Goal: Task Accomplishment & Management: Complete application form

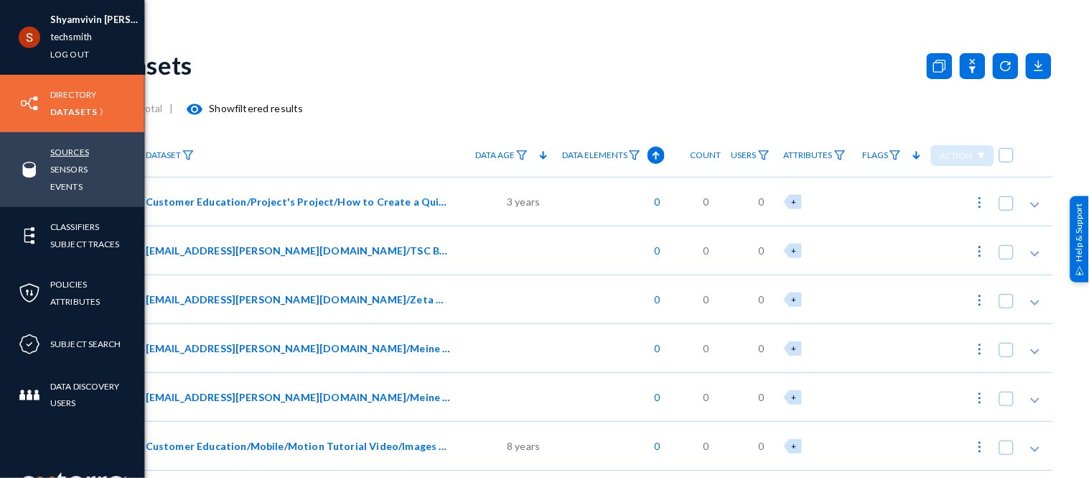
click at [53, 147] on link "Sources" at bounding box center [69, 152] width 39 height 17
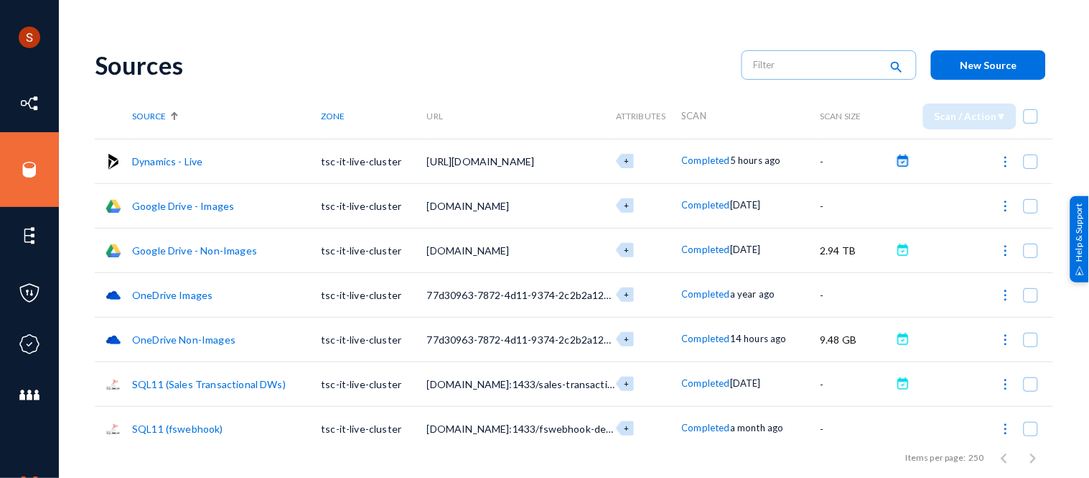
click at [898, 162] on button at bounding box center [903, 161] width 14 height 14
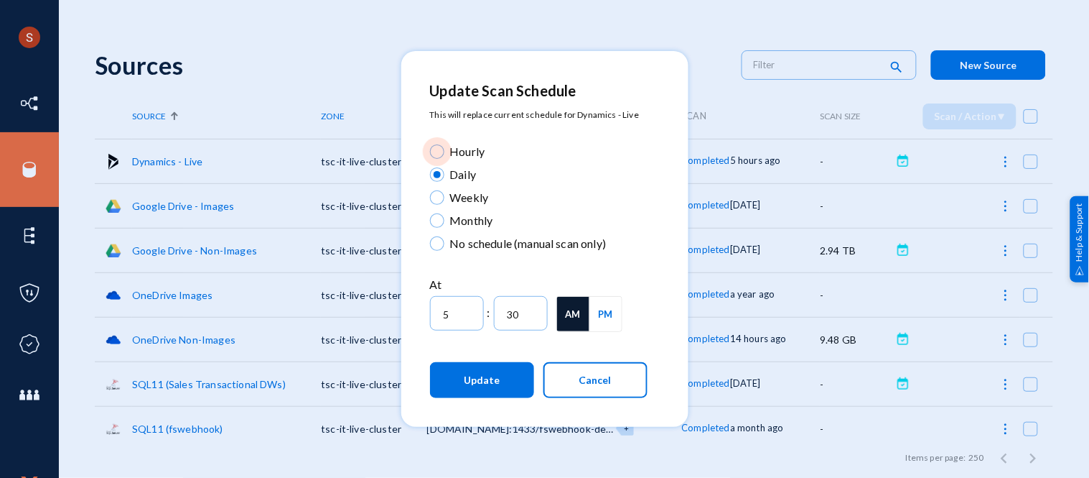
click at [469, 153] on span "Hourly" at bounding box center [465, 151] width 41 height 17
click at [445, 153] on input "Hourly" at bounding box center [437, 151] width 14 height 14
radio input "true"
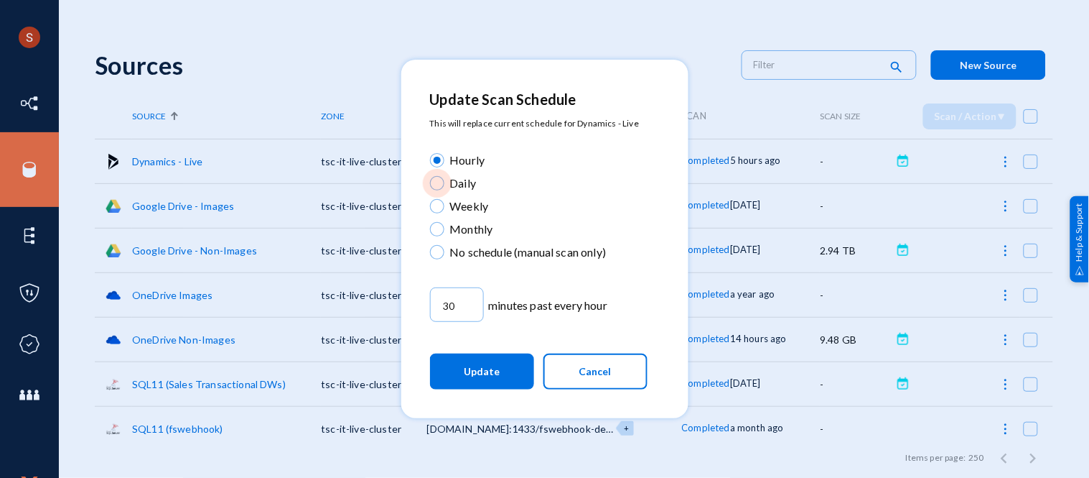
click at [473, 184] on span "Daily" at bounding box center [461, 182] width 32 height 17
click at [445, 184] on input "Daily" at bounding box center [437, 183] width 14 height 14
radio input "true"
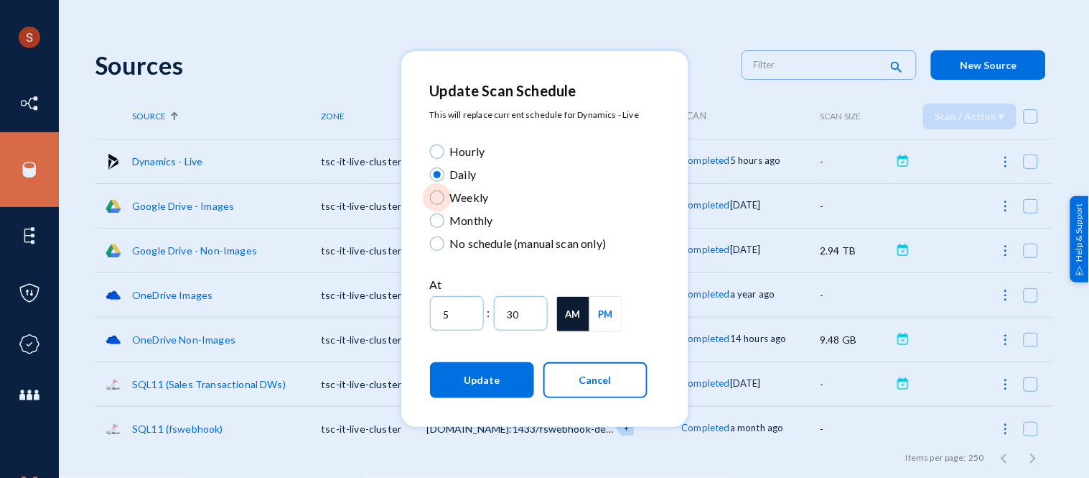
click at [473, 199] on span "Weekly" at bounding box center [467, 197] width 45 height 17
click at [445, 199] on input "Weekly" at bounding box center [437, 197] width 14 height 14
radio input "true"
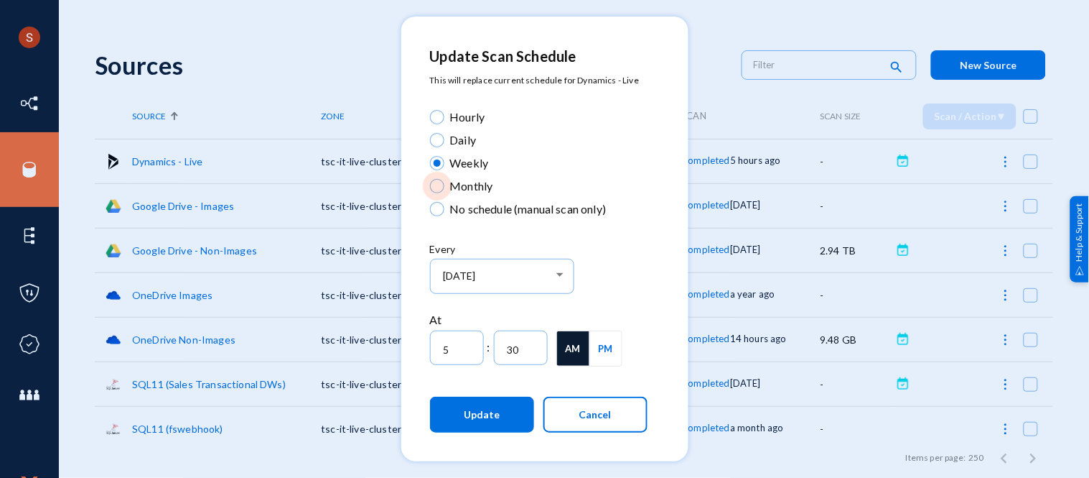
click at [456, 185] on span "Monthly" at bounding box center [469, 185] width 49 height 17
click at [445, 185] on input "Monthly" at bounding box center [437, 186] width 14 height 14
radio input "true"
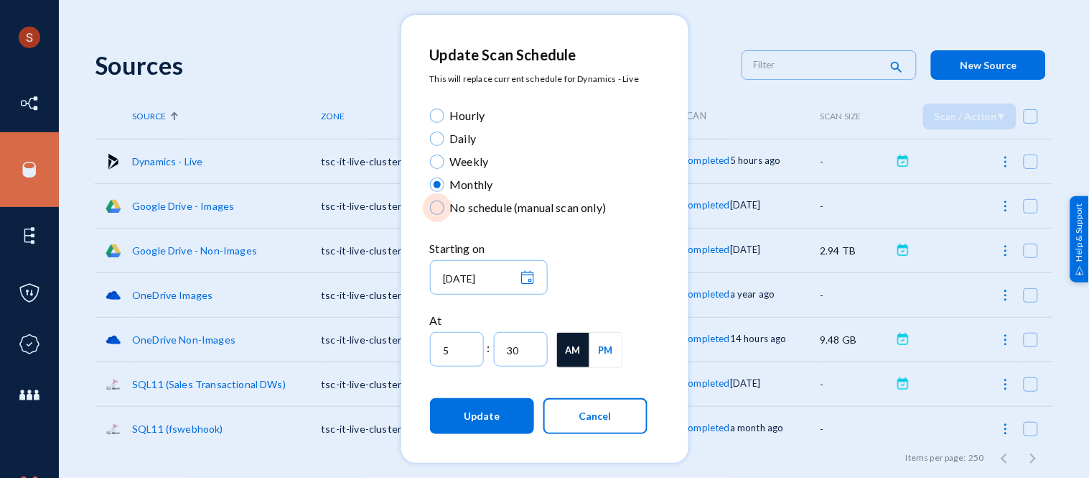
click at [462, 202] on span "No schedule (manual scan only)" at bounding box center [526, 207] width 162 height 17
click at [445, 202] on input "No schedule (manual scan only)" at bounding box center [437, 207] width 14 height 14
radio input "true"
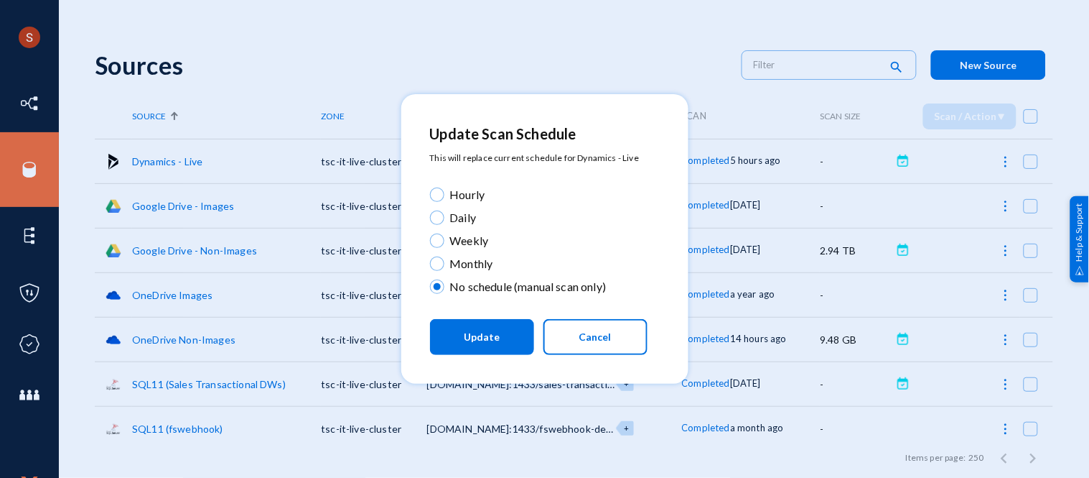
click at [570, 346] on button "Cancel" at bounding box center [596, 337] width 104 height 36
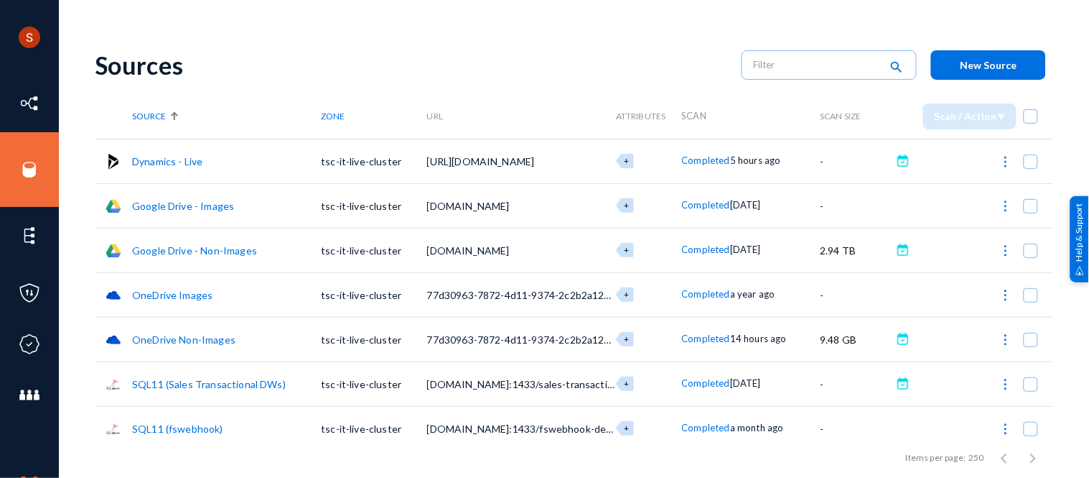
click at [893, 162] on div at bounding box center [957, 160] width 128 height 29
click at [898, 162] on button at bounding box center [903, 161] width 14 height 14
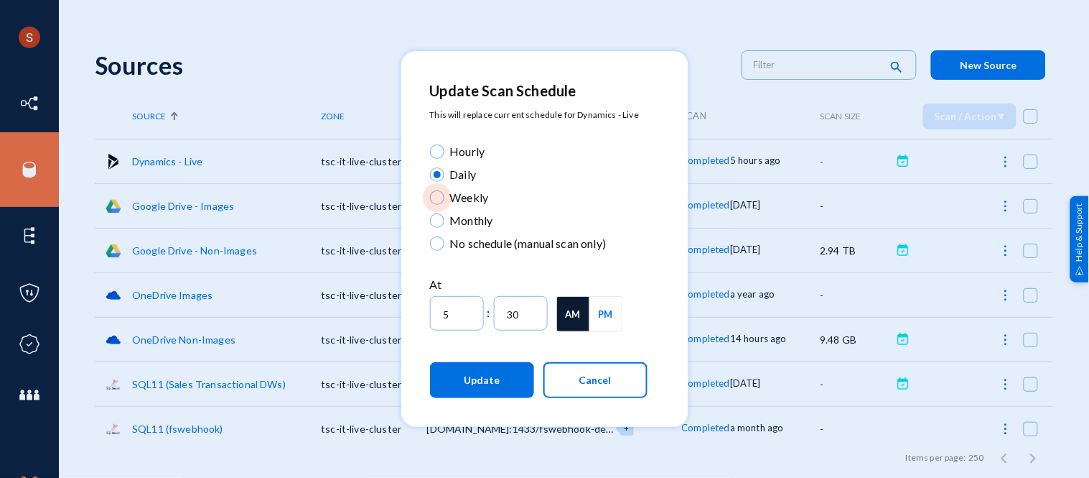
click at [478, 198] on span "Weekly" at bounding box center [467, 197] width 45 height 17
click at [445, 198] on input "Weekly" at bounding box center [437, 197] width 14 height 14
radio input "true"
type input "12"
type input "0"
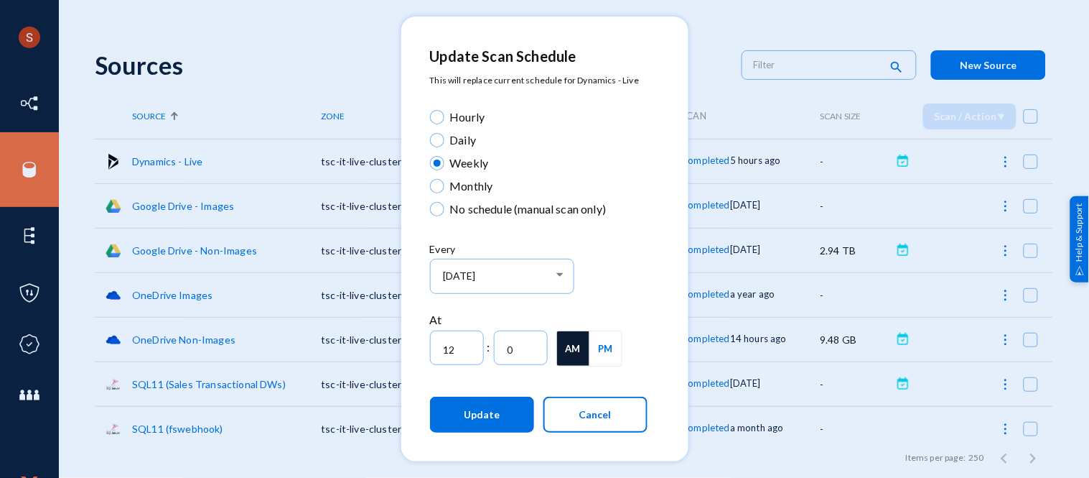
click at [471, 189] on span "Monthly" at bounding box center [469, 185] width 49 height 17
click at [445, 189] on input "Monthly" at bounding box center [437, 186] width 14 height 14
radio input "true"
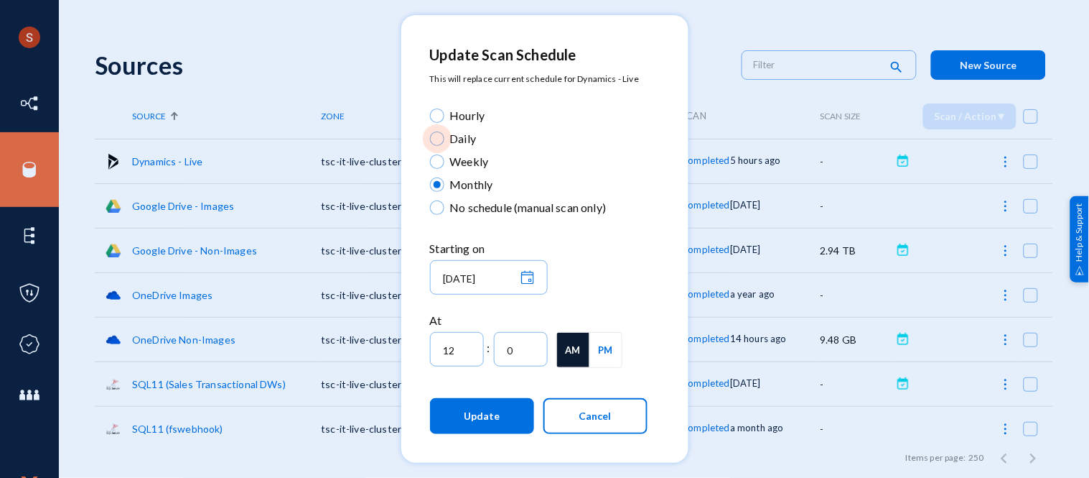
click at [441, 137] on span at bounding box center [437, 138] width 14 height 14
click at [441, 137] on input "Daily" at bounding box center [437, 138] width 14 height 14
radio input "true"
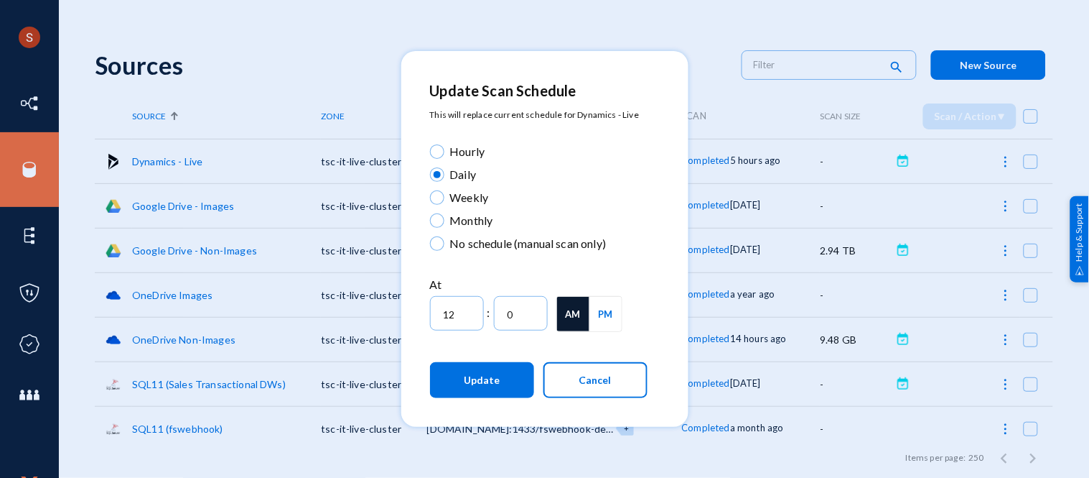
click at [441, 137] on div "Hourly Daily Weekly Monthly No schedule (manual scan only) At 12 : 0 AM PM Upda…" at bounding box center [539, 278] width 276 height 298
click at [434, 191] on span at bounding box center [437, 197] width 14 height 14
click at [434, 191] on input "Weekly" at bounding box center [437, 197] width 14 height 14
radio input "true"
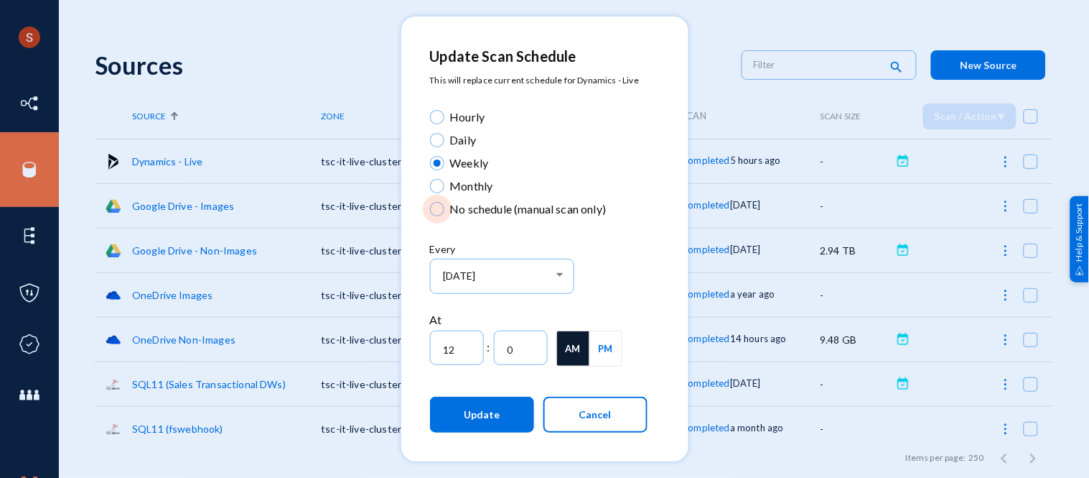
click at [437, 209] on span at bounding box center [437, 209] width 14 height 14
click at [437, 209] on input "No schedule (manual scan only)" at bounding box center [437, 209] width 14 height 14
radio input "true"
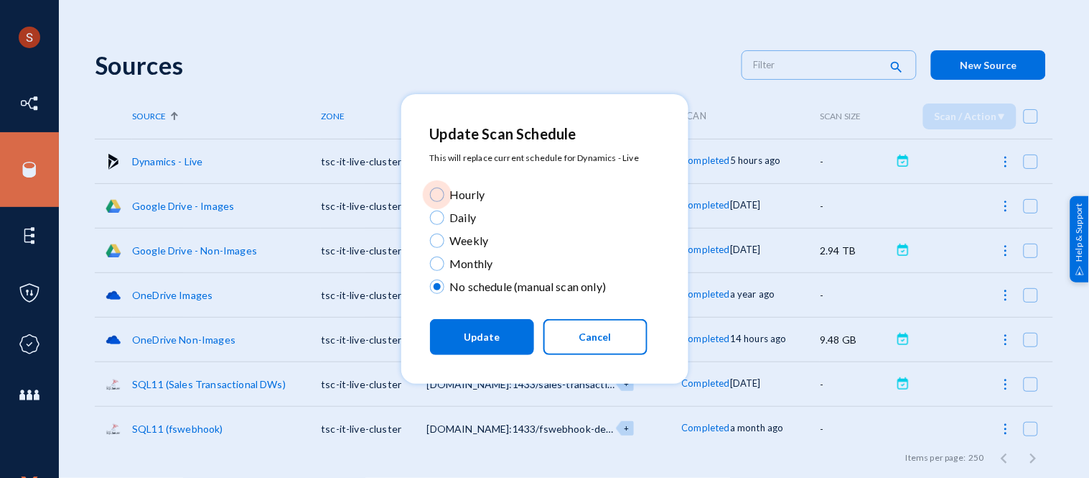
click at [439, 197] on span at bounding box center [437, 194] width 14 height 14
click at [439, 197] on input "Hourly" at bounding box center [437, 194] width 14 height 14
radio input "true"
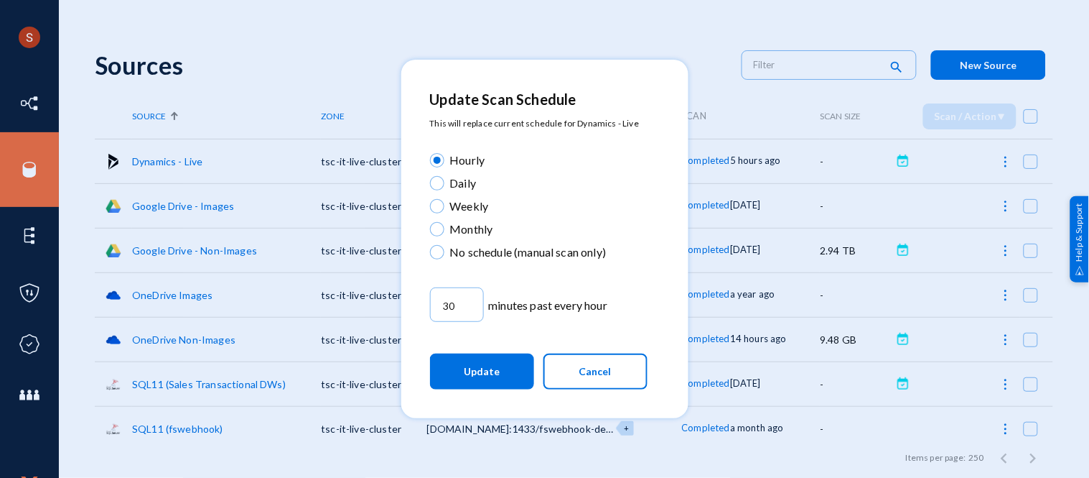
click at [635, 215] on mat-radio-button "Weekly" at bounding box center [539, 208] width 218 height 23
click at [434, 177] on span at bounding box center [437, 183] width 14 height 14
click at [434, 177] on input "Daily" at bounding box center [437, 183] width 14 height 14
radio input "true"
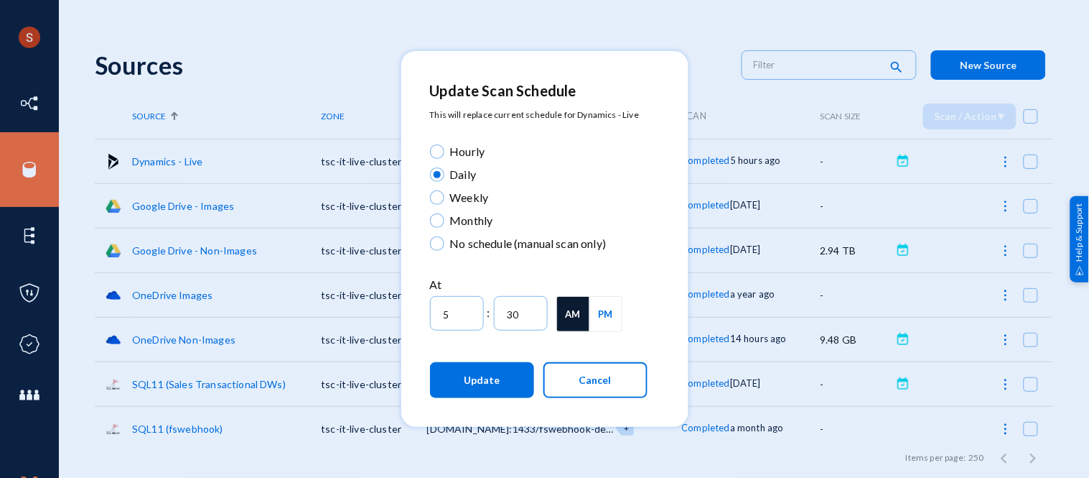
click at [437, 152] on span at bounding box center [437, 152] width 0 height 0
click at [437, 151] on input "Hourly" at bounding box center [437, 151] width 14 height 14
radio input "true"
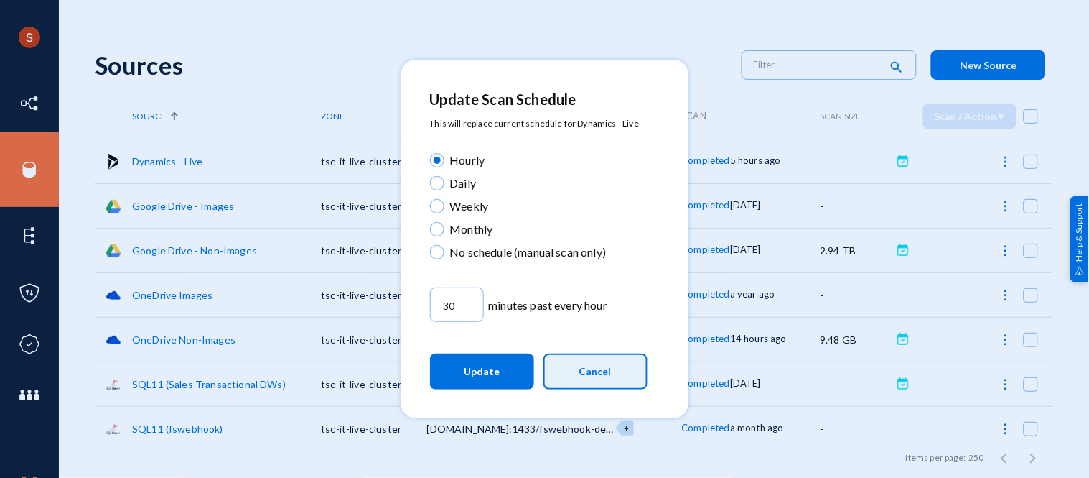
click at [613, 363] on button "Cancel" at bounding box center [596, 371] width 104 height 36
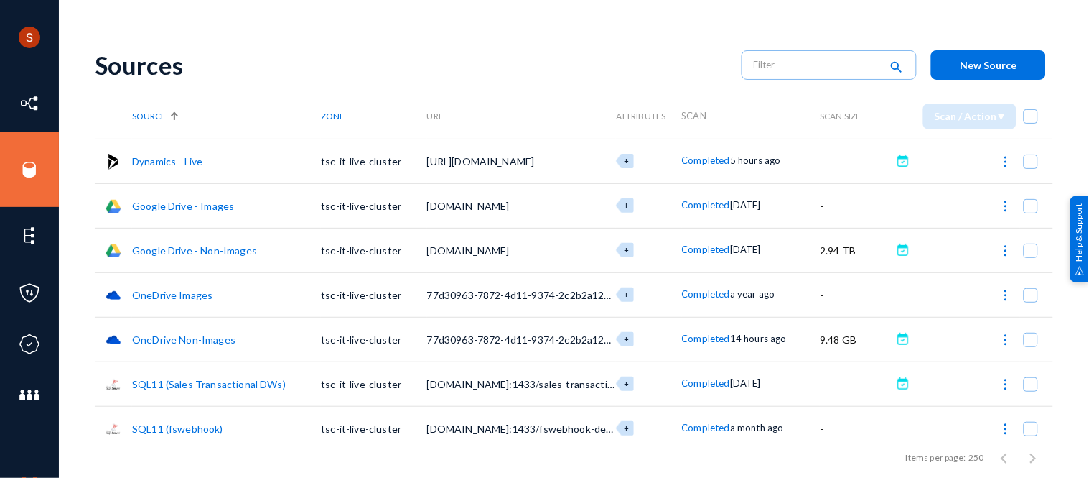
click at [560, 55] on div "Sources" at bounding box center [411, 64] width 633 height 29
click at [896, 158] on button at bounding box center [903, 161] width 14 height 14
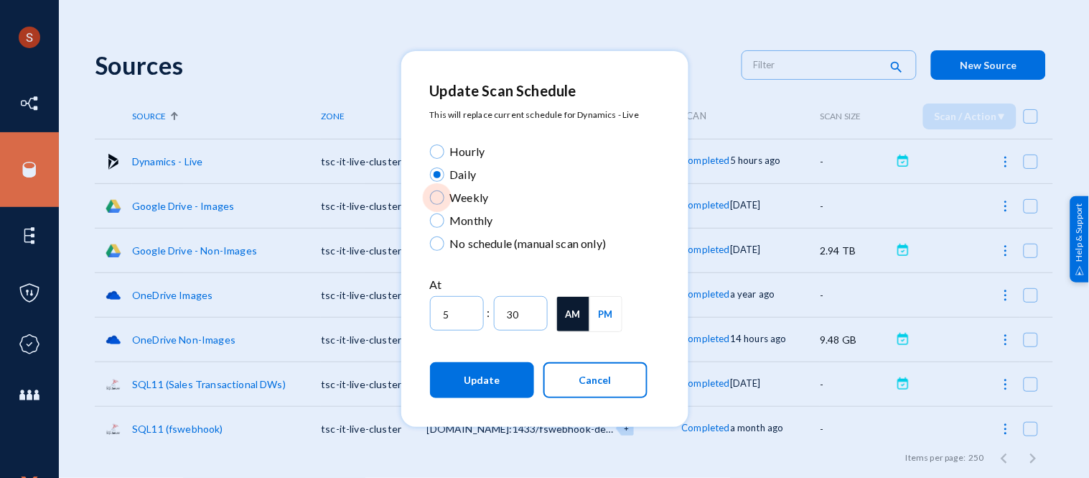
click at [485, 199] on span "Weekly" at bounding box center [467, 197] width 45 height 17
click at [445, 199] on input "Weekly" at bounding box center [437, 197] width 14 height 14
radio input "true"
type input "12"
type input "0"
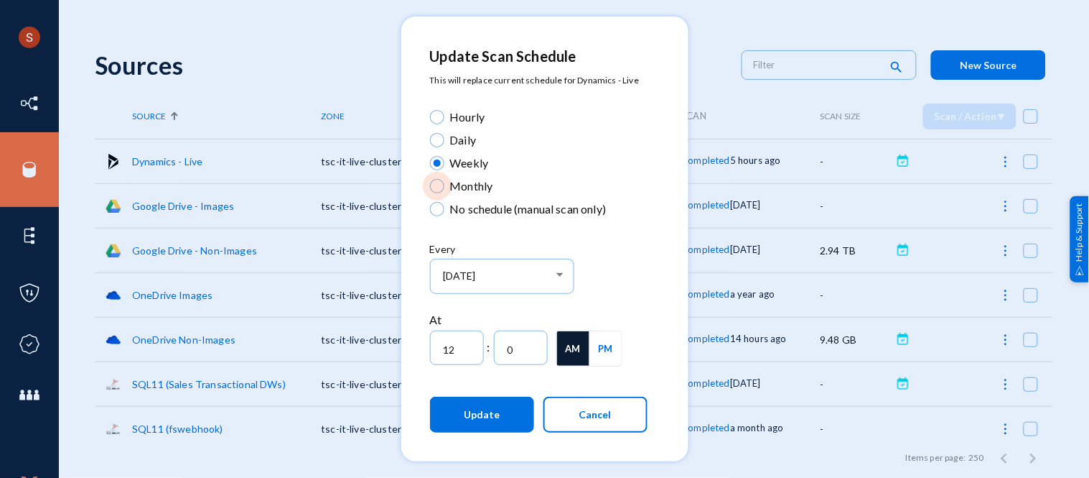
click at [473, 177] on span "Monthly" at bounding box center [469, 185] width 49 height 17
click at [445, 179] on input "Monthly" at bounding box center [437, 186] width 14 height 14
radio input "true"
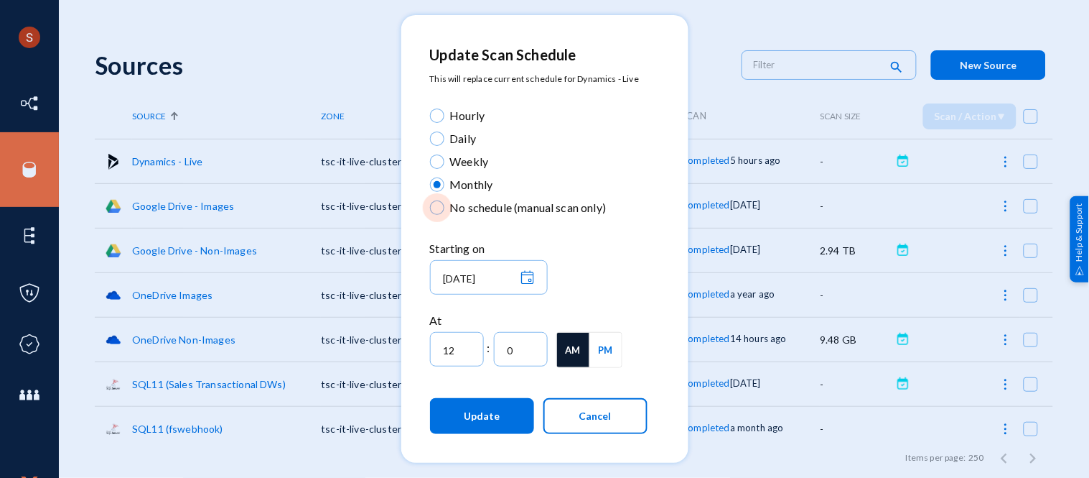
click at [506, 211] on span "No schedule (manual scan only)" at bounding box center [526, 207] width 162 height 17
click at [445, 211] on input "No schedule (manual scan only)" at bounding box center [437, 207] width 14 height 14
radio input "true"
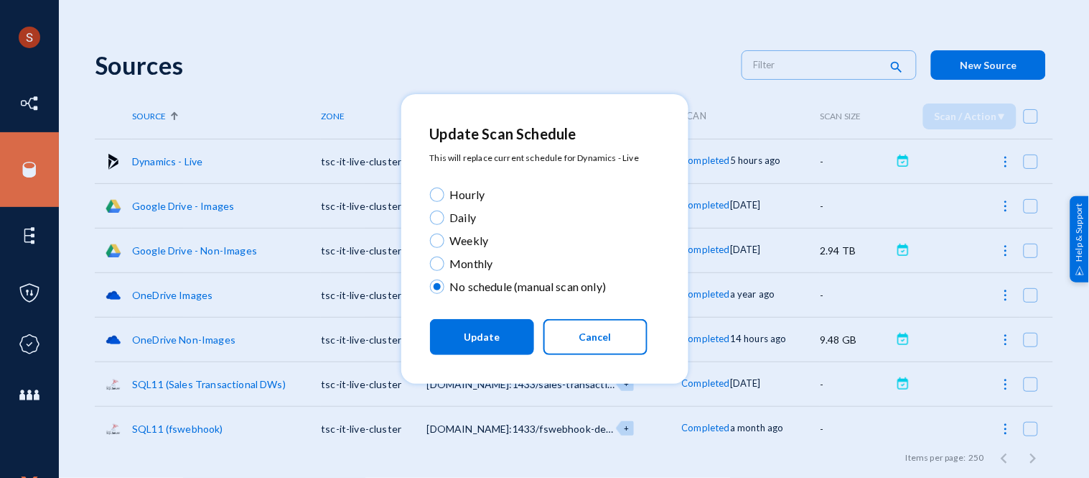
click at [592, 327] on button "Cancel" at bounding box center [596, 337] width 104 height 36
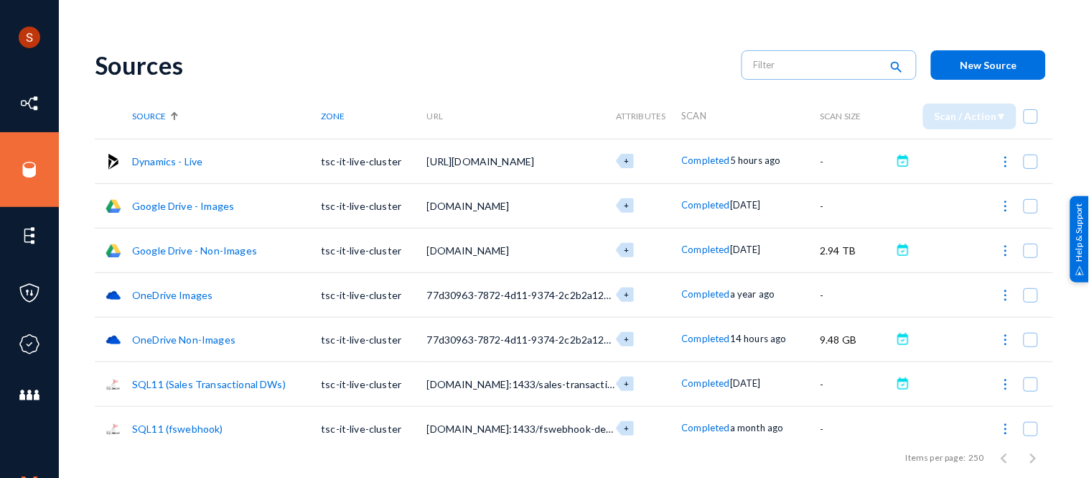
click at [908, 166] on div at bounding box center [957, 160] width 128 height 29
click at [903, 166] on button at bounding box center [903, 161] width 14 height 14
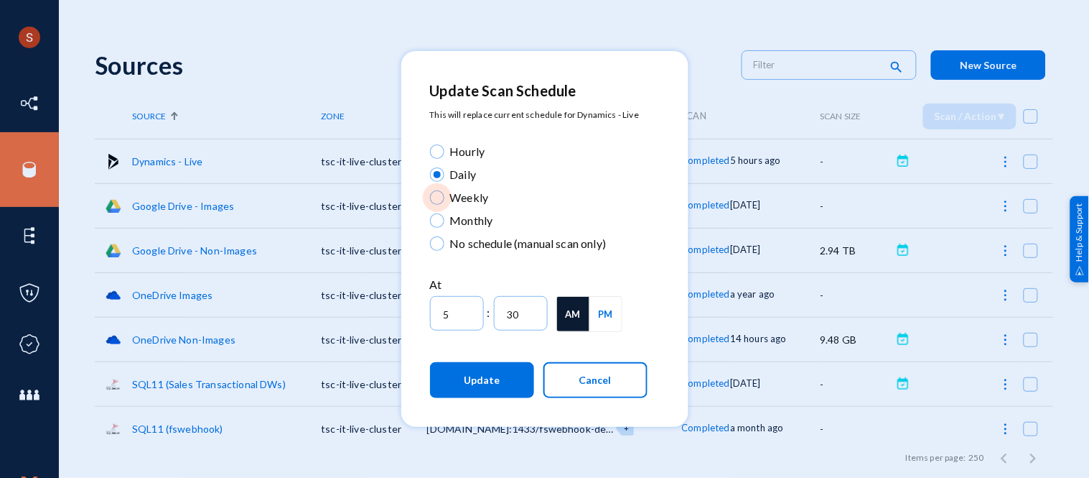
click at [464, 194] on span "Weekly" at bounding box center [467, 197] width 45 height 17
click at [445, 194] on input "Weekly" at bounding box center [437, 197] width 14 height 14
radio input "true"
type input "12"
type input "0"
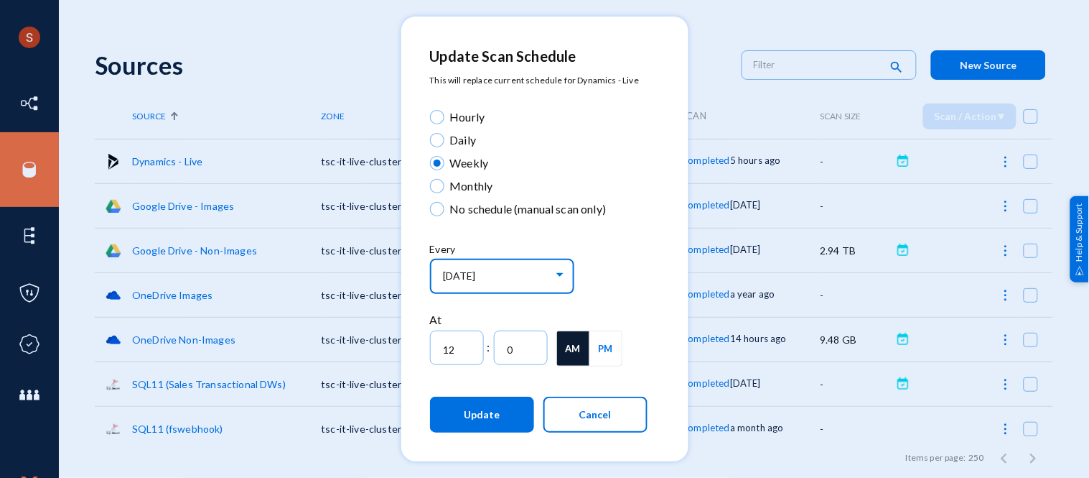
click at [511, 269] on div "[DATE]" at bounding box center [498, 275] width 111 height 13
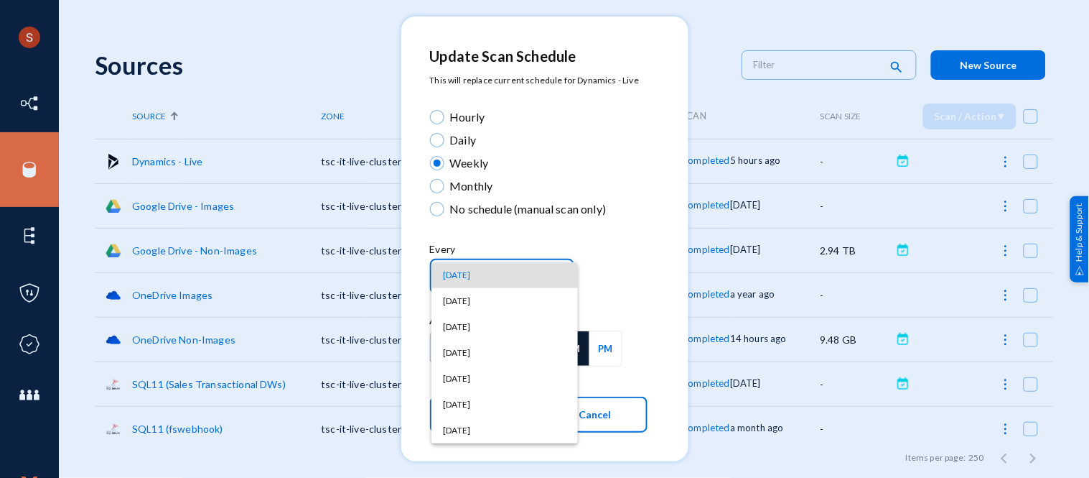
click at [597, 134] on div at bounding box center [544, 239] width 1089 height 478
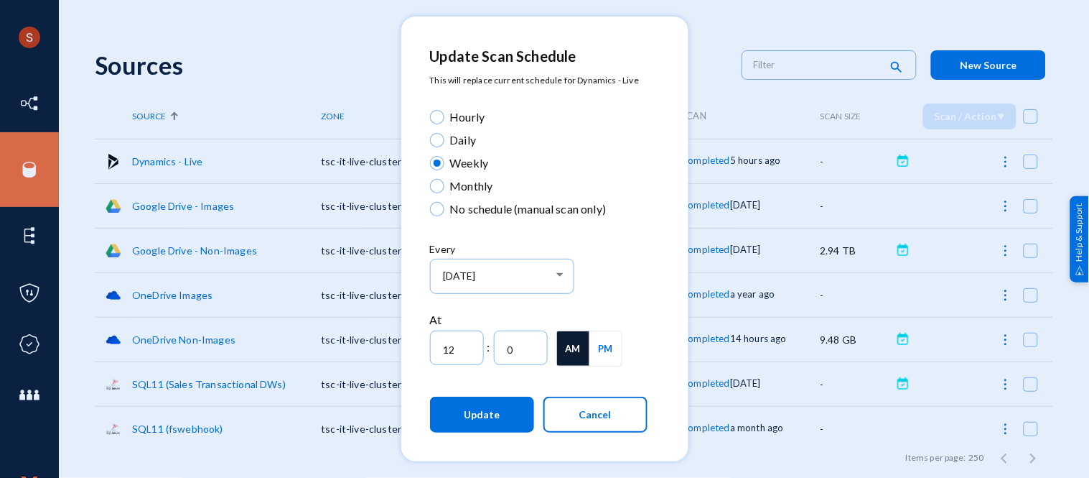
click at [476, 189] on span "Monthly" at bounding box center [469, 185] width 49 height 17
click at [445, 189] on input "Monthly" at bounding box center [437, 186] width 14 height 14
radio input "true"
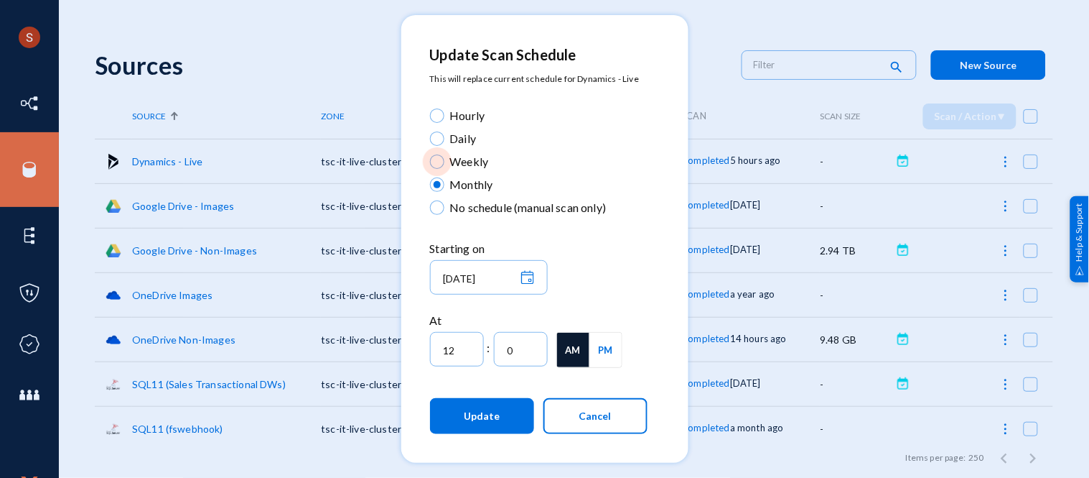
click at [462, 164] on span "Weekly" at bounding box center [467, 161] width 45 height 17
click at [445, 164] on input "Weekly" at bounding box center [437, 161] width 14 height 14
radio input "true"
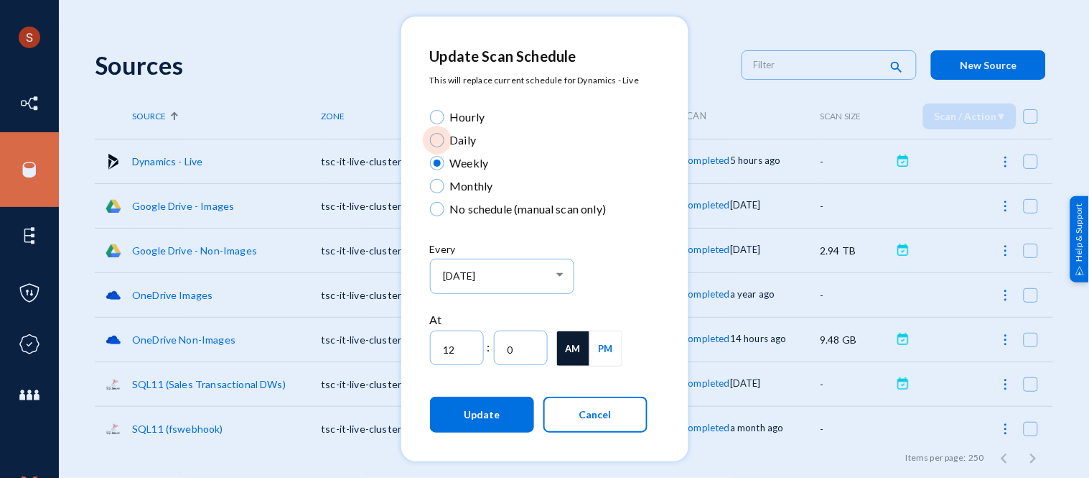
click at [569, 133] on label "Daily" at bounding box center [539, 139] width 218 height 17
click at [445, 133] on input "Daily" at bounding box center [437, 140] width 14 height 14
radio input "true"
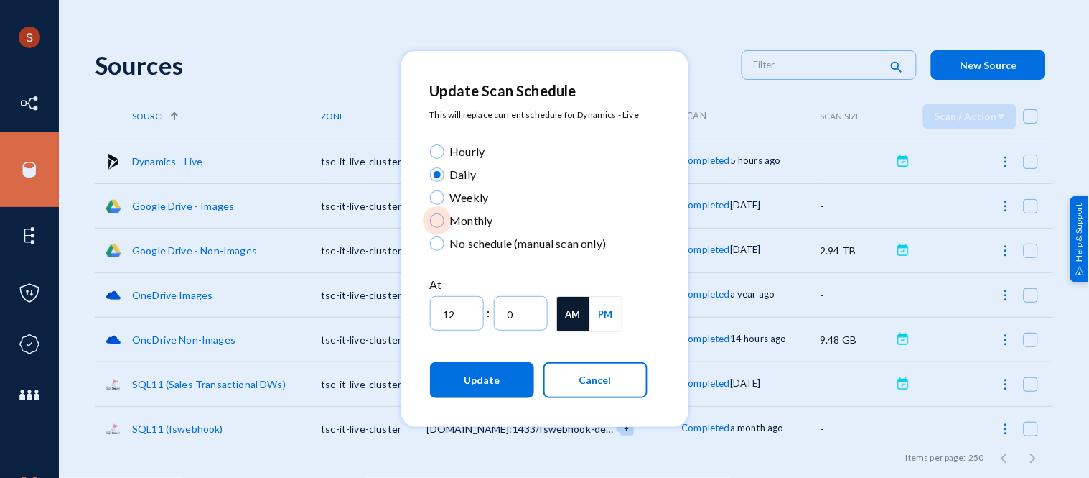
click at [457, 218] on span "Monthly" at bounding box center [469, 220] width 49 height 17
click at [445, 218] on input "Monthly" at bounding box center [437, 220] width 14 height 14
radio input "true"
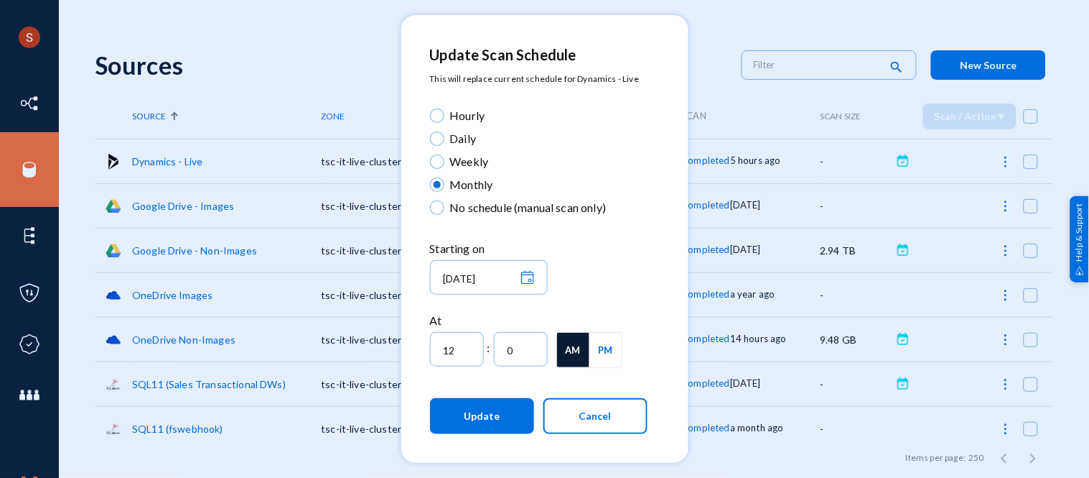
click at [707, 67] on div at bounding box center [544, 239] width 1089 height 478
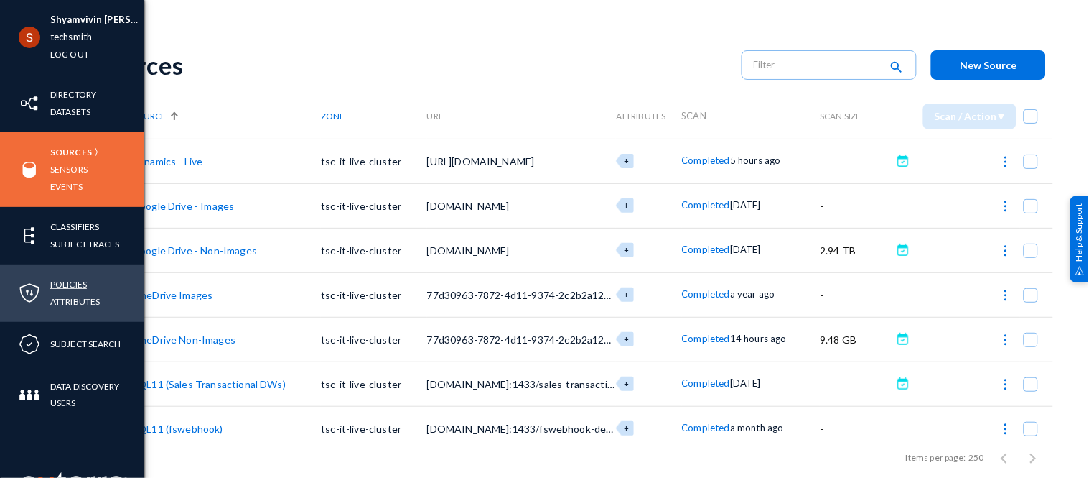
click at [67, 283] on link "Policies" at bounding box center [68, 284] width 37 height 17
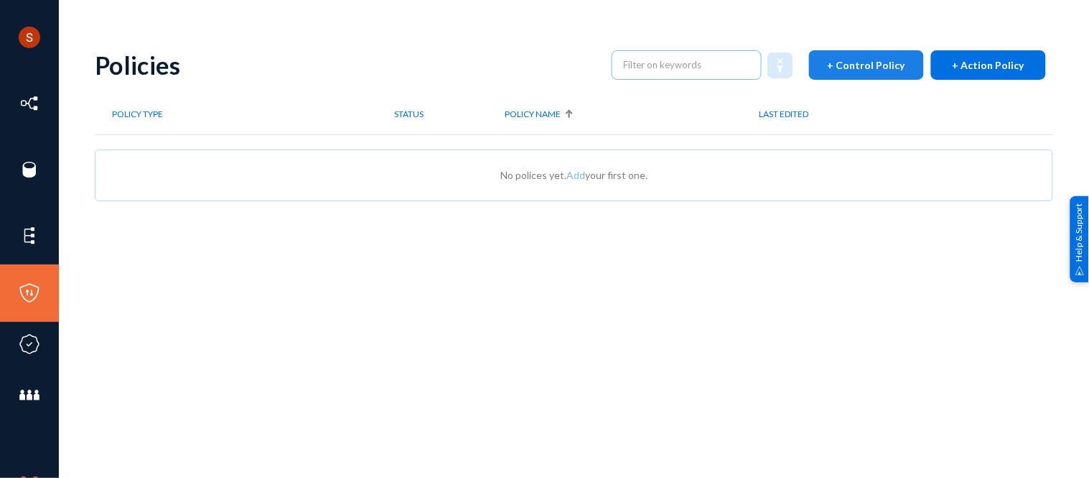
click at [844, 53] on button "+ Control Policy" at bounding box center [866, 64] width 115 height 29
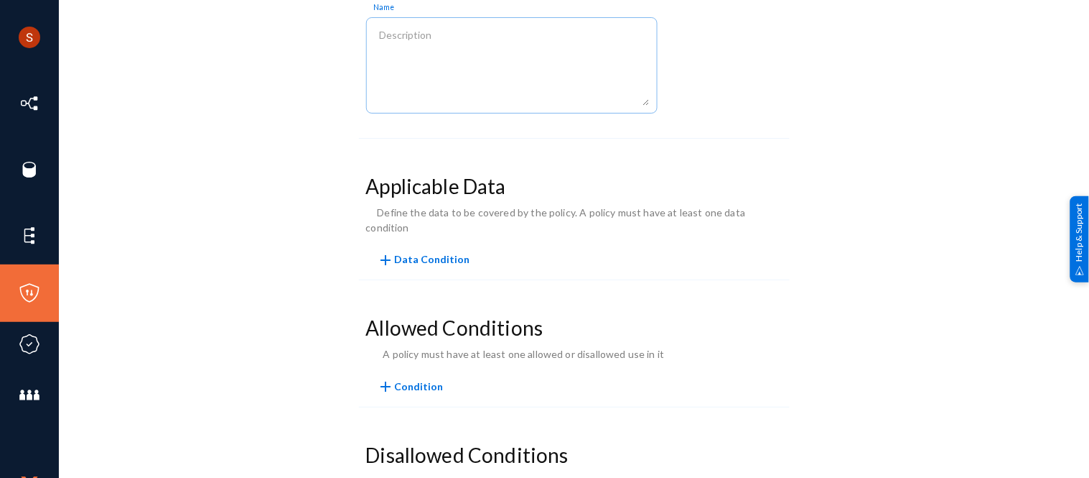
scroll to position [224, 0]
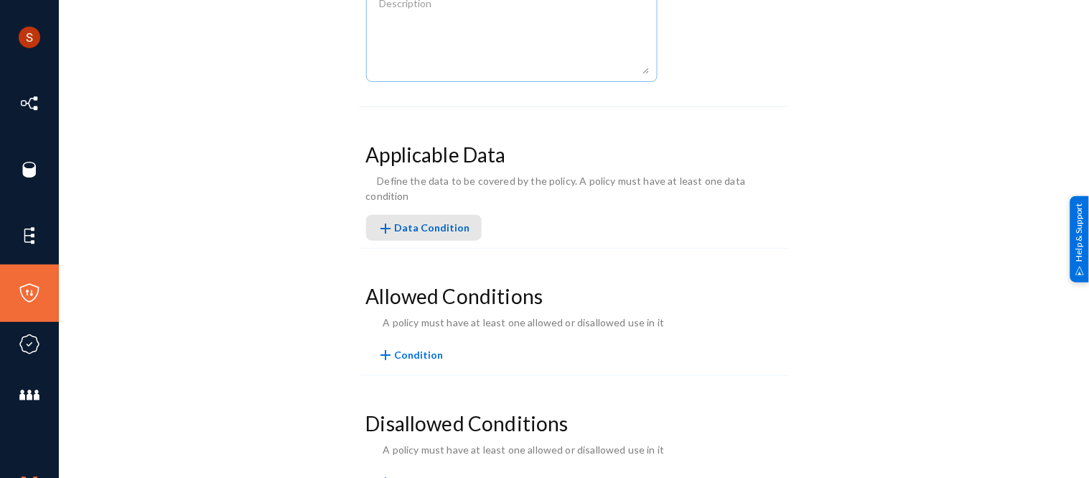
click at [428, 221] on span "add Data Condition" at bounding box center [424, 227] width 93 height 12
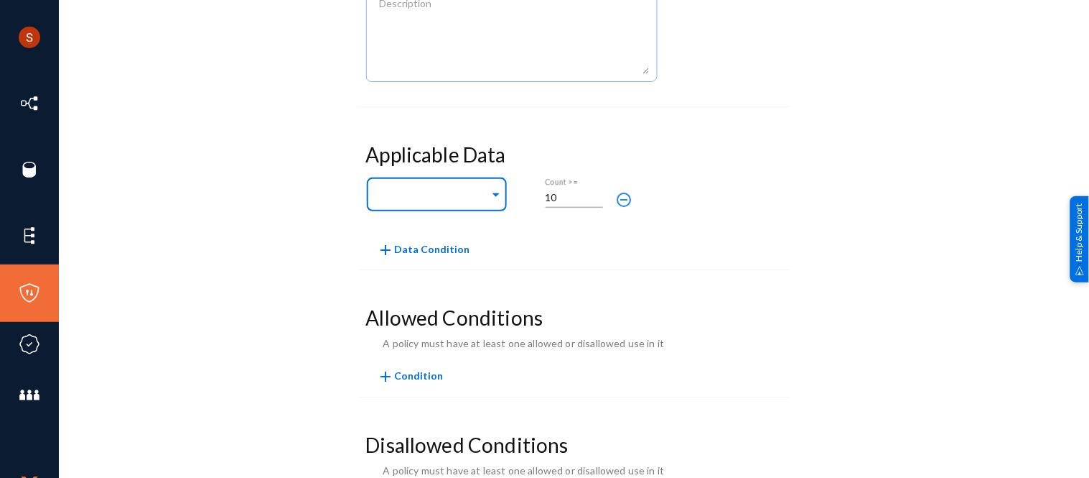
click at [431, 185] on div at bounding box center [434, 195] width 112 height 24
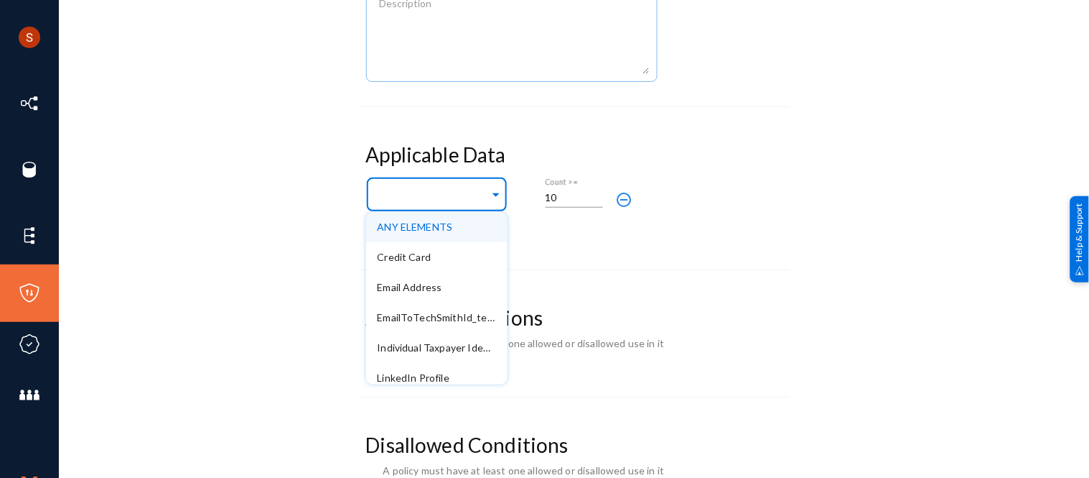
click at [473, 203] on input "text" at bounding box center [434, 197] width 112 height 14
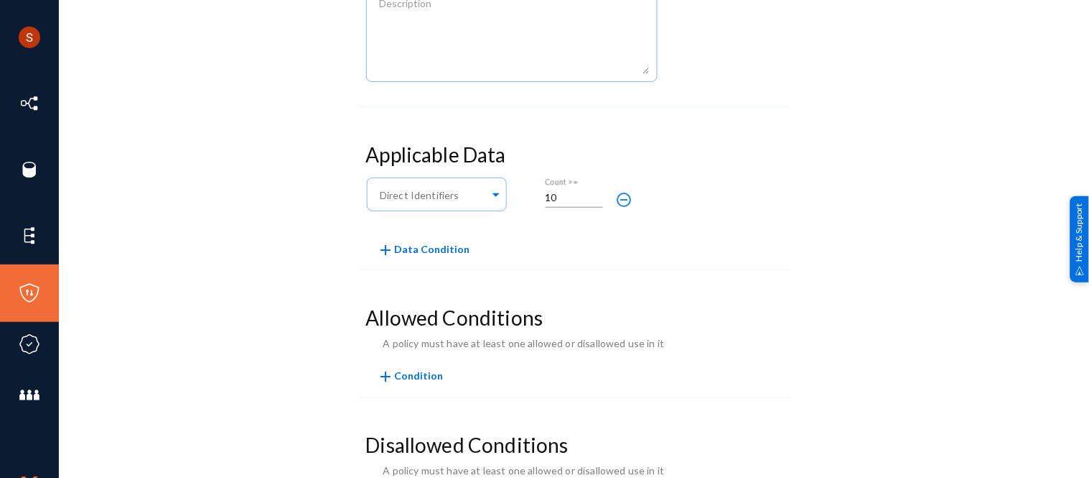
click at [253, 152] on div "Policy Summary Name Enabled Applicable Data Any of Direct Identifiers 10 Count …" at bounding box center [574, 285] width 959 height 786
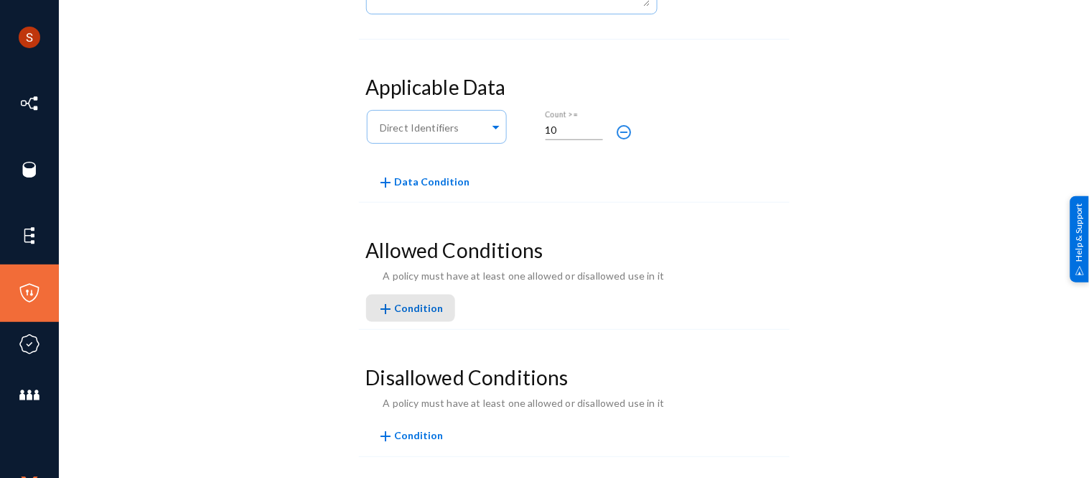
click at [408, 304] on span "Condition" at bounding box center [419, 308] width 49 height 12
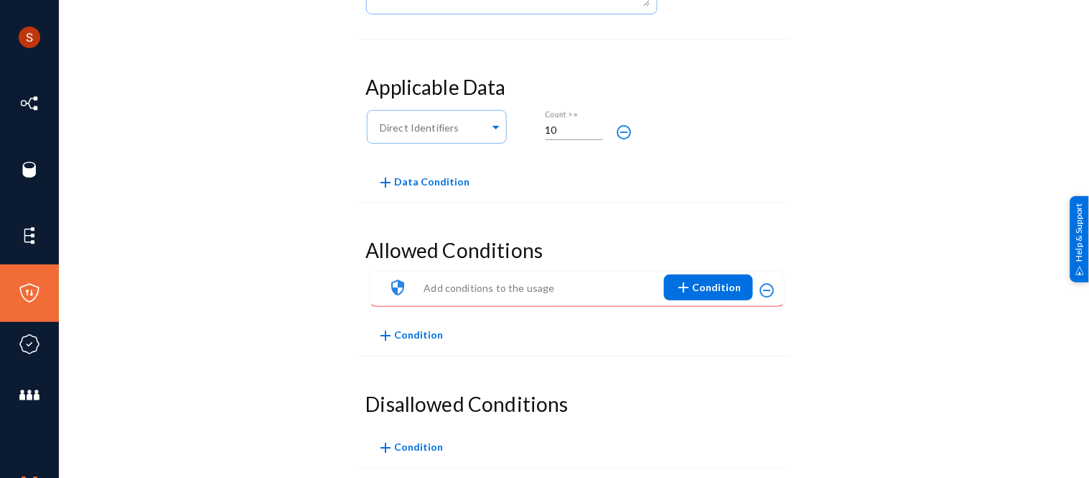
scroll to position [436, 0]
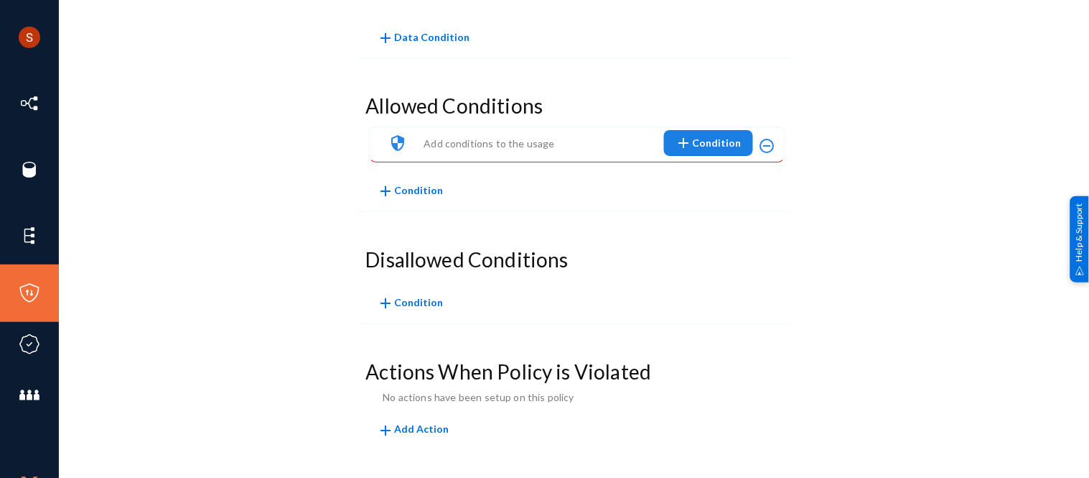
click at [712, 131] on span "add Condition" at bounding box center [709, 143] width 66 height 26
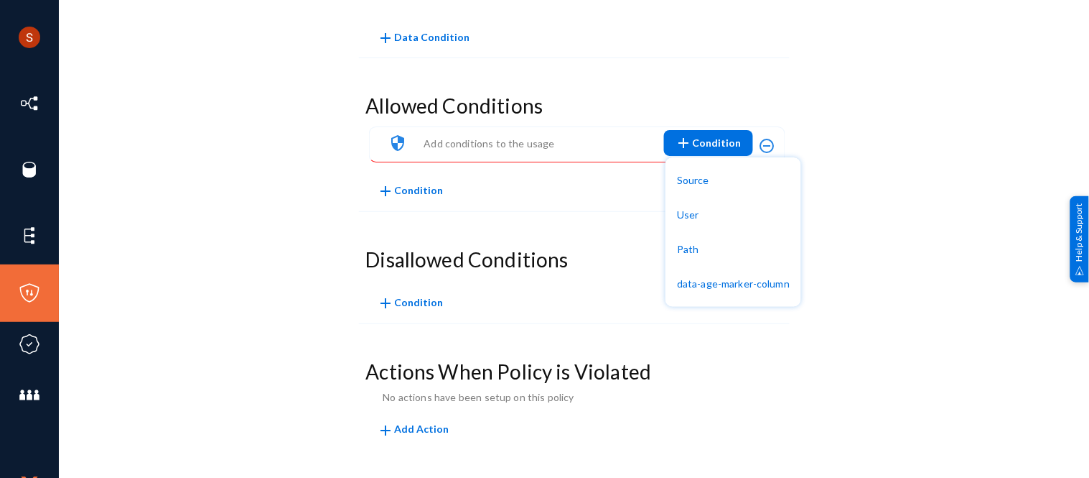
click at [348, 140] on div at bounding box center [544, 239] width 1089 height 478
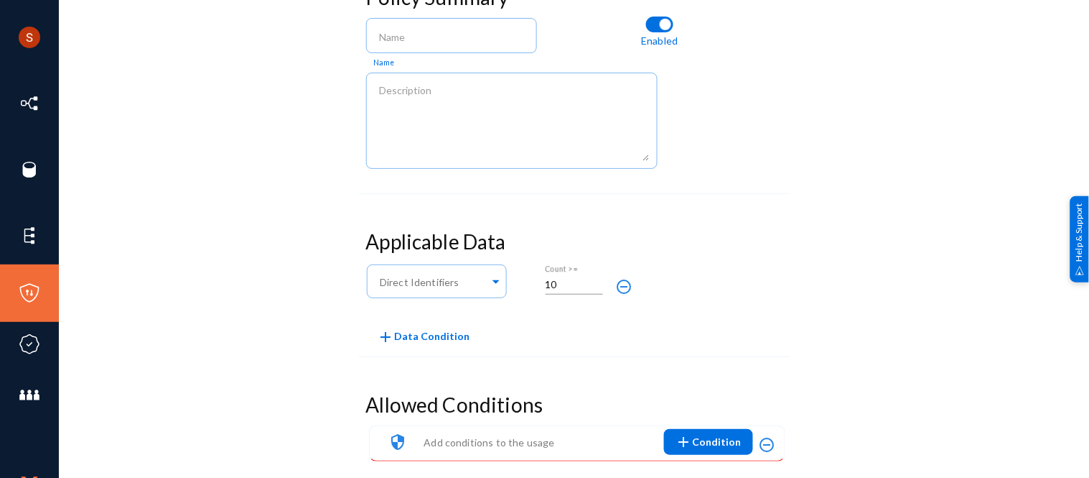
scroll to position [138, 0]
click at [443, 338] on span "add Data Condition" at bounding box center [424, 335] width 93 height 12
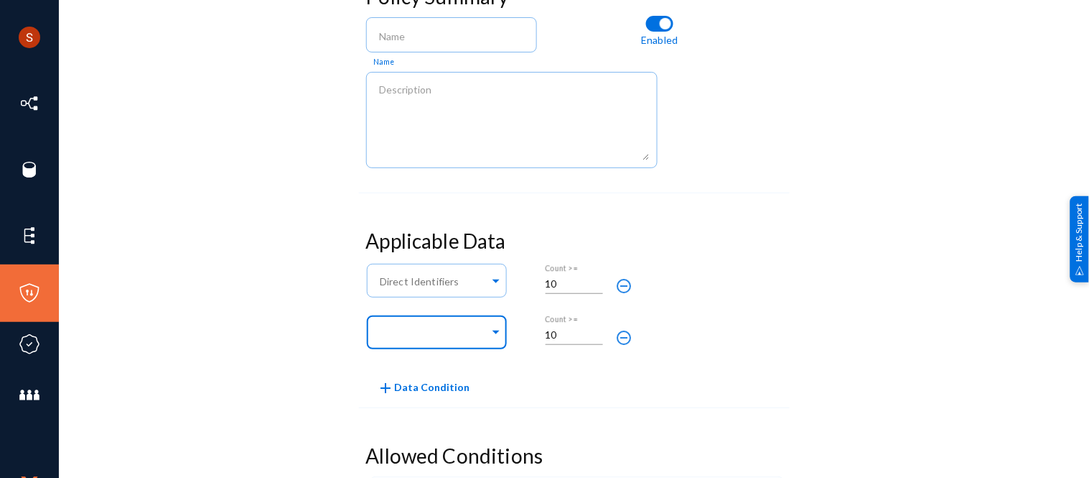
click at [482, 336] on input "text" at bounding box center [434, 334] width 112 height 14
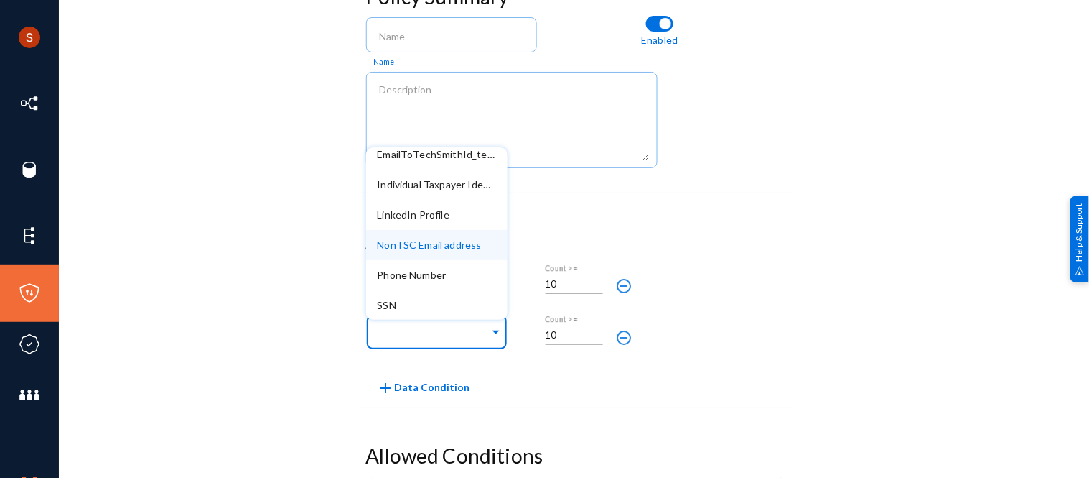
scroll to position [0, 0]
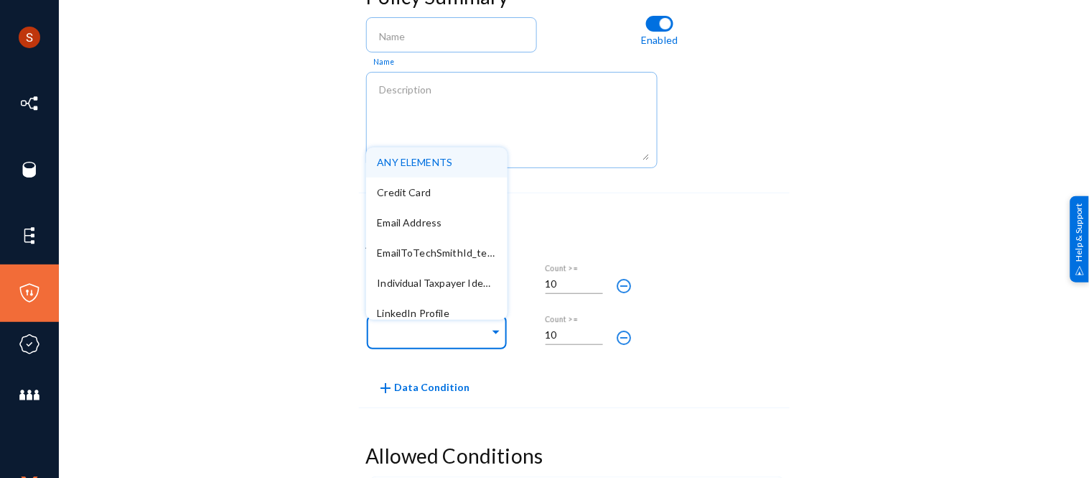
click at [742, 266] on div "Any of Direct Identifiers 10 Count >= remove_circle_outline" at bounding box center [639, 285] width 546 height 52
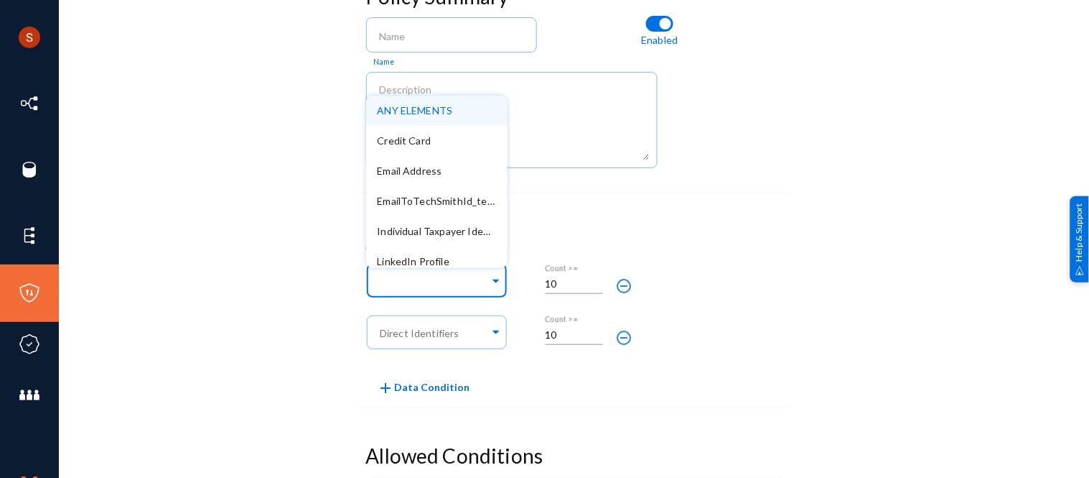
click at [481, 278] on input "text" at bounding box center [434, 283] width 112 height 14
click at [937, 244] on div "Policy Summary Name Enabled Applicable Data Any of Direct Identifiers ANY ELEME…" at bounding box center [574, 403] width 959 height 850
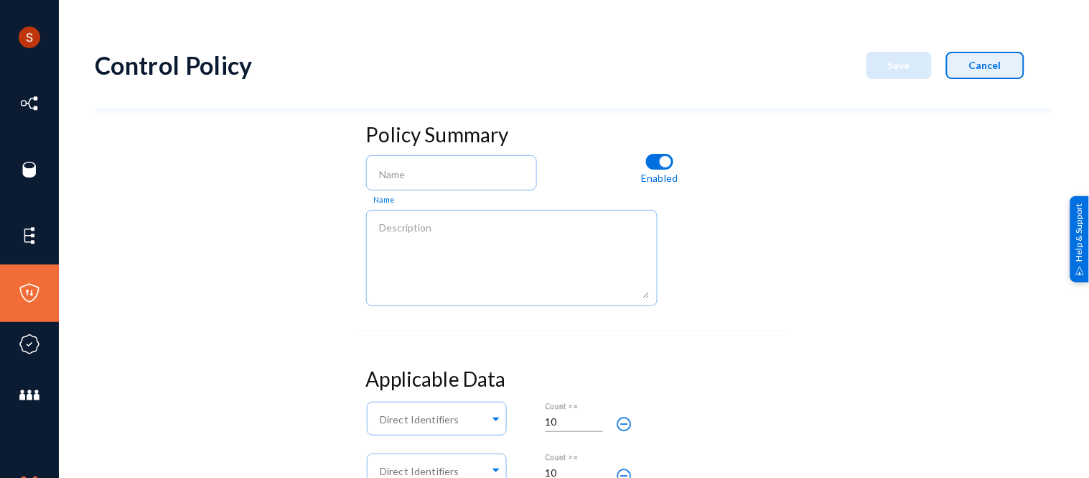
click at [987, 54] on button "Cancel" at bounding box center [985, 65] width 78 height 27
